Goal: Task Accomplishment & Management: Use online tool/utility

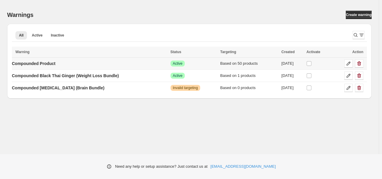
click at [135, 64] on td "Compounded Product" at bounding box center [90, 63] width 157 height 12
click at [350, 61] on icon at bounding box center [348, 63] width 6 height 6
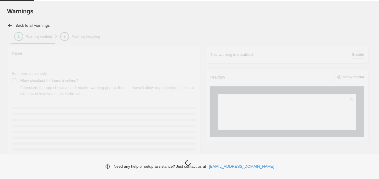
type input "**********"
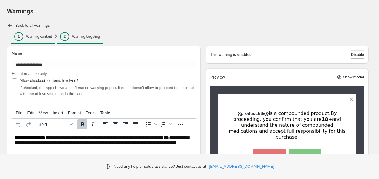
click at [94, 38] on p "Warning targeting" at bounding box center [86, 36] width 28 height 5
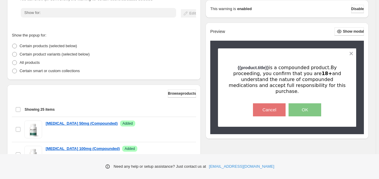
scroll to position [118, 0]
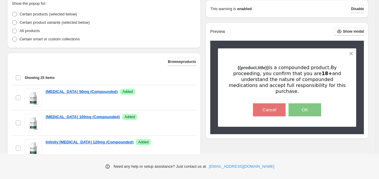
click at [184, 63] on span "Browse products" at bounding box center [182, 61] width 28 height 5
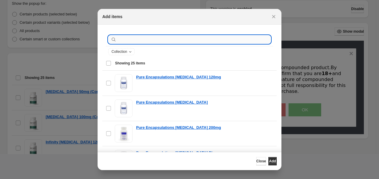
click at [166, 37] on input ":r1c:" at bounding box center [194, 39] width 153 height 8
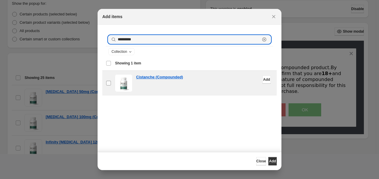
type input "*********"
click at [105, 81] on label "checkbox" at bounding box center [108, 83] width 12 height 25
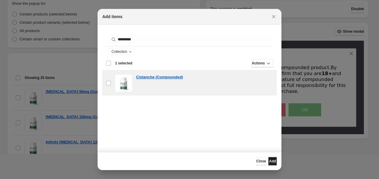
click at [269, 161] on span "Add" at bounding box center [272, 160] width 7 height 5
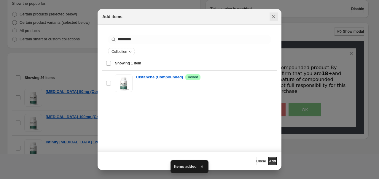
scroll to position [0, 0]
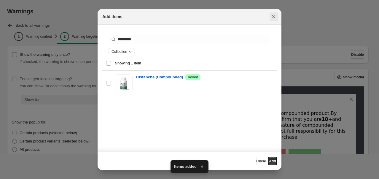
click at [274, 16] on icon "Close" at bounding box center [273, 17] width 6 height 6
